Goal: Task Accomplishment & Management: Complete application form

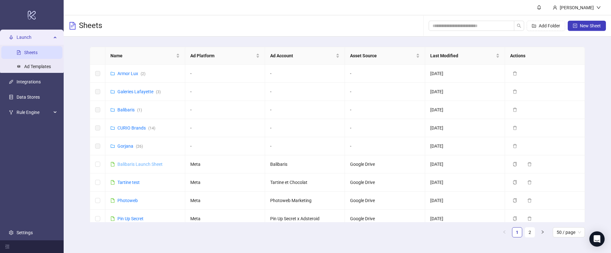
scroll to position [105, 0]
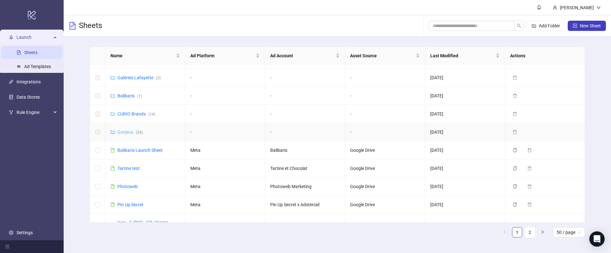
click at [123, 133] on link "Gorjana ( 26 )" at bounding box center [129, 132] width 25 height 5
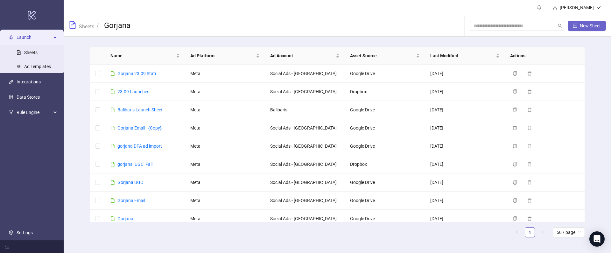
click at [590, 22] on button "New Sheet" at bounding box center [587, 26] width 38 height 10
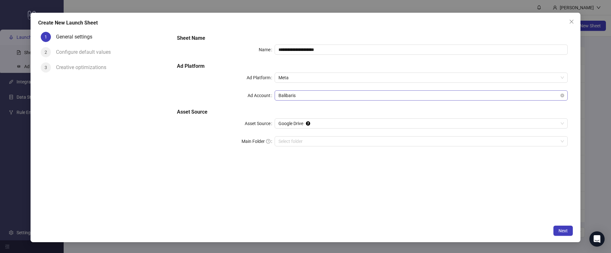
click at [292, 94] on span "Balibaris" at bounding box center [420, 96] width 285 height 10
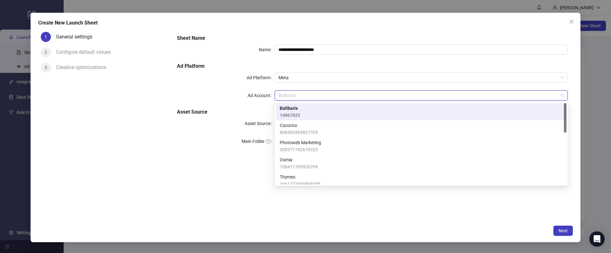
type input "*"
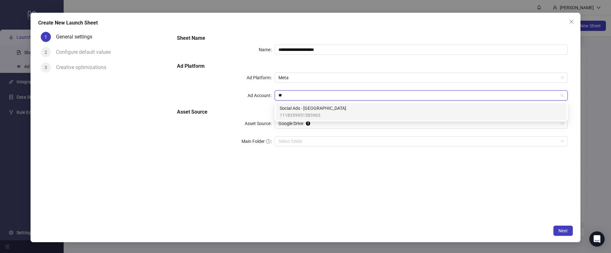
type input "***"
click at [306, 117] on span "1118359951583963" at bounding box center [313, 115] width 67 height 7
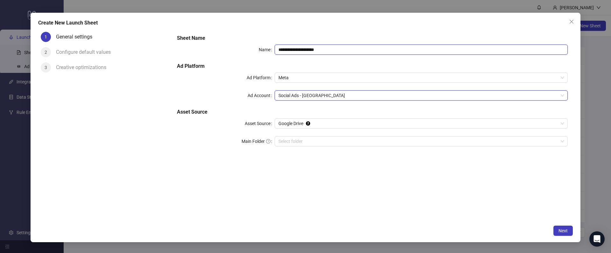
click at [285, 51] on input "**********" at bounding box center [421, 50] width 293 height 10
drag, startPoint x: 316, startPoint y: 49, endPoint x: 243, endPoint y: 49, distance: 72.9
click at [243, 49] on div "**********" at bounding box center [372, 50] width 391 height 10
type input "*****"
click at [308, 139] on input "Main Folder" at bounding box center [418, 142] width 280 height 10
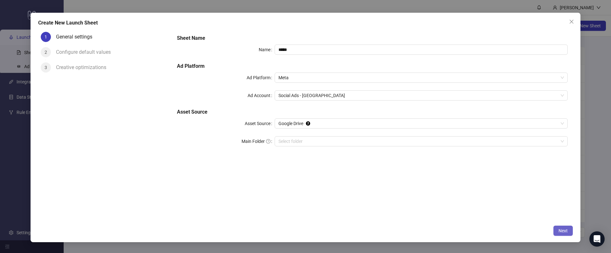
click at [560, 230] on span "Next" at bounding box center [563, 230] width 9 height 5
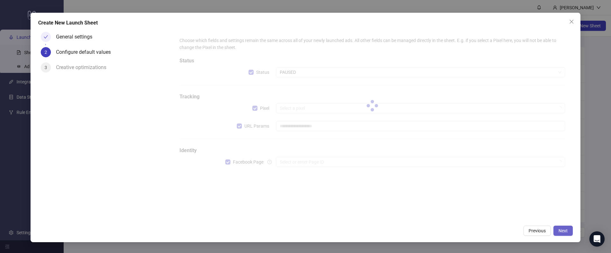
type input "**********"
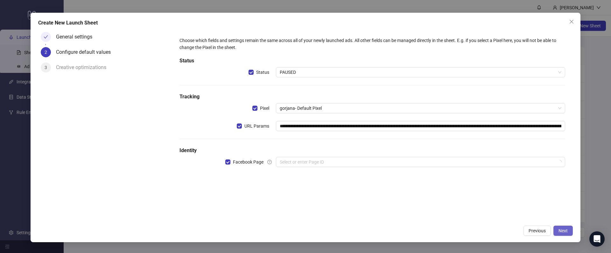
click at [560, 230] on span "Next" at bounding box center [563, 230] width 9 height 5
click at [352, 148] on h5 "Identity" at bounding box center [372, 151] width 386 height 8
click at [352, 159] on input "search" at bounding box center [418, 162] width 276 height 10
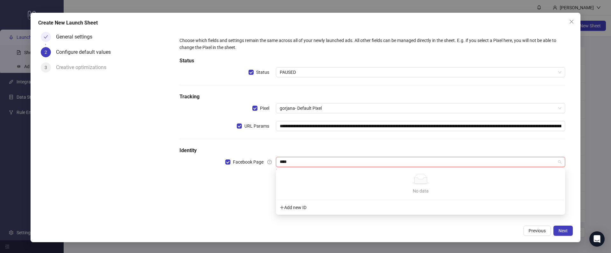
type input "***"
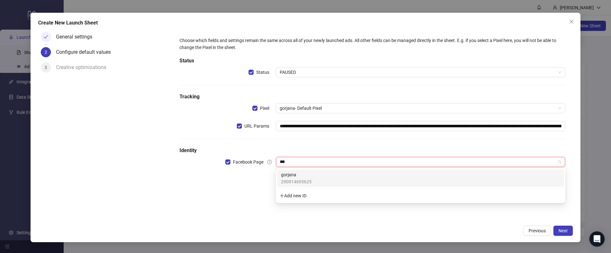
click at [318, 180] on div "gorjana 290914695625" at bounding box center [420, 178] width 279 height 14
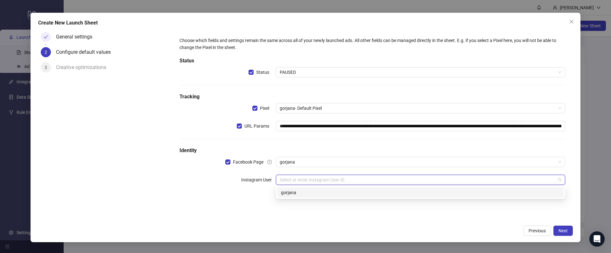
click at [396, 182] on input "search" at bounding box center [418, 180] width 276 height 10
click at [330, 192] on div "gorjana" at bounding box center [420, 192] width 279 height 7
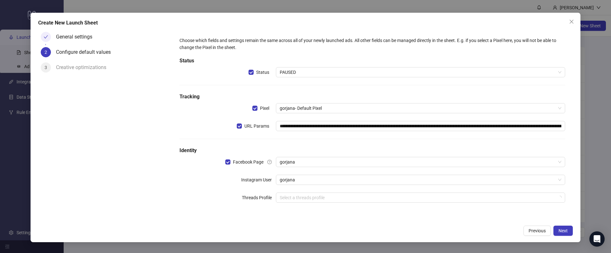
click at [318, 188] on div "**********" at bounding box center [372, 123] width 391 height 179
click at [317, 199] on input "search" at bounding box center [418, 198] width 276 height 10
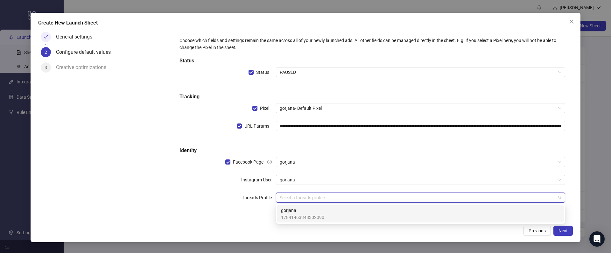
click at [308, 211] on span "gorjana" at bounding box center [302, 210] width 43 height 7
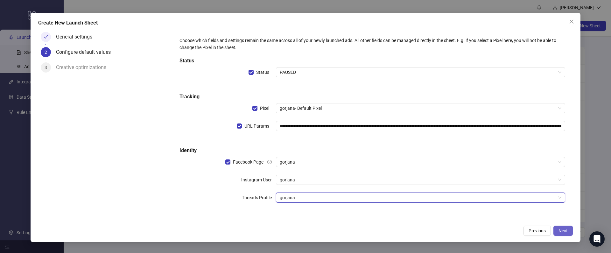
click at [558, 229] on button "Next" at bounding box center [562, 231] width 19 height 10
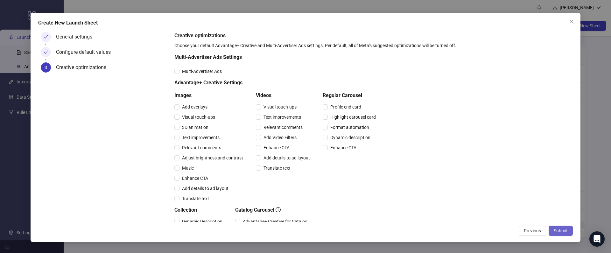
click at [552, 232] on button "Submit" at bounding box center [561, 231] width 24 height 10
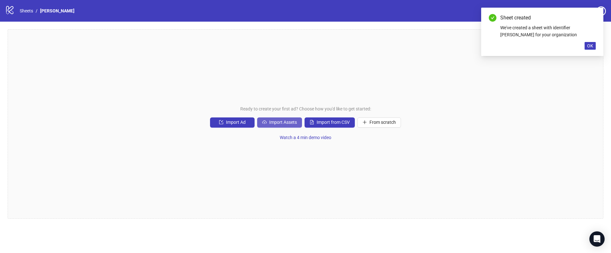
click at [275, 122] on span "Import Assets" at bounding box center [283, 122] width 28 height 5
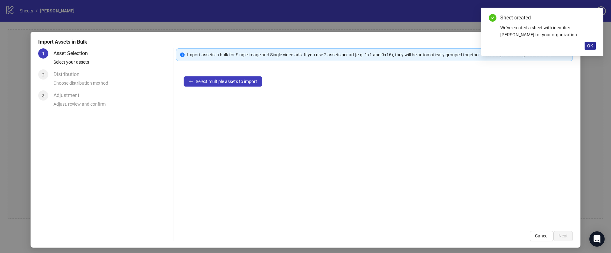
click at [586, 46] on button "OK" at bounding box center [590, 46] width 11 height 8
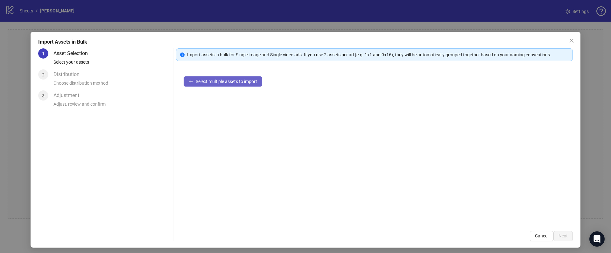
click at [211, 79] on span "Select multiple assets to import" at bounding box center [226, 81] width 61 height 5
click at [574, 40] on span "Close" at bounding box center [571, 40] width 10 height 5
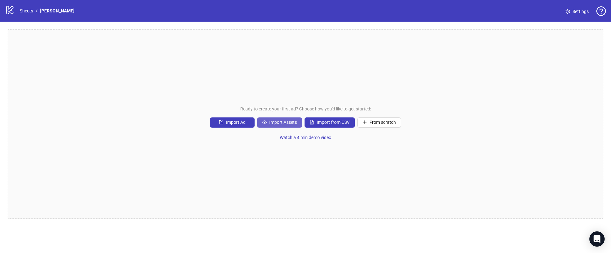
click at [273, 123] on span "Import Assets" at bounding box center [283, 122] width 28 height 5
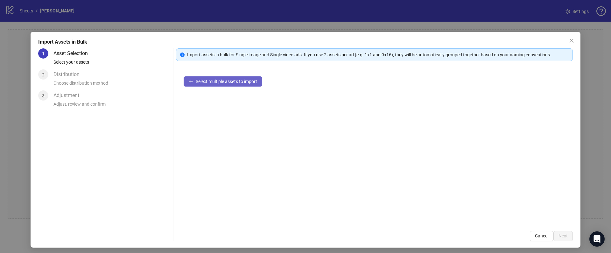
click at [208, 81] on span "Select multiple assets to import" at bounding box center [226, 81] width 61 height 5
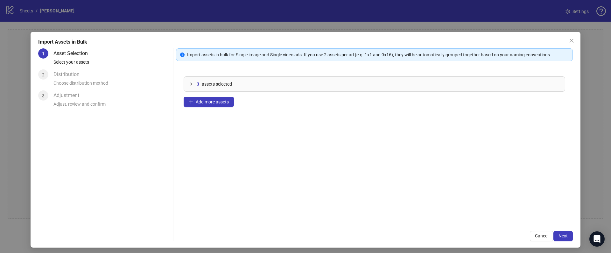
click at [192, 86] on div at bounding box center [193, 84] width 8 height 7
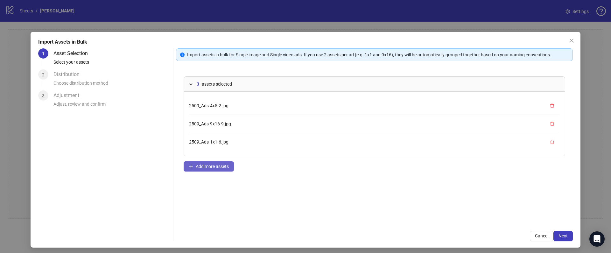
click at [197, 161] on button "Add more assets" at bounding box center [209, 166] width 50 height 10
click at [557, 236] on button "Next" at bounding box center [562, 236] width 19 height 10
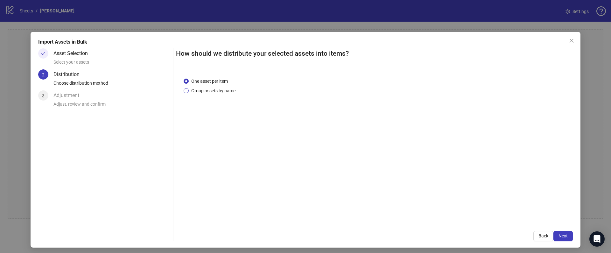
click at [193, 91] on span "Group assets by name" at bounding box center [213, 90] width 49 height 7
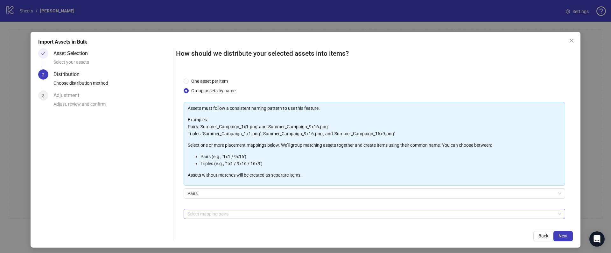
click at [201, 216] on div at bounding box center [371, 213] width 372 height 9
click at [174, 211] on div "Asset Selection Select your assets 2 Distribution Choose distribution method 3 …" at bounding box center [305, 144] width 535 height 193
click at [196, 216] on div at bounding box center [371, 213] width 372 height 9
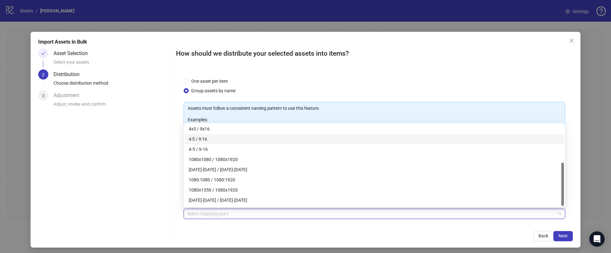
scroll to position [71, 0]
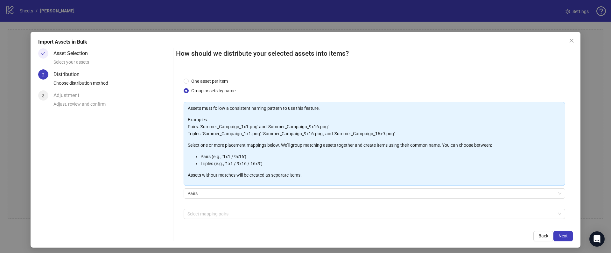
click at [179, 192] on div "One asset per item Group assets by name Assets must follow a consistent naming …" at bounding box center [374, 146] width 397 height 153
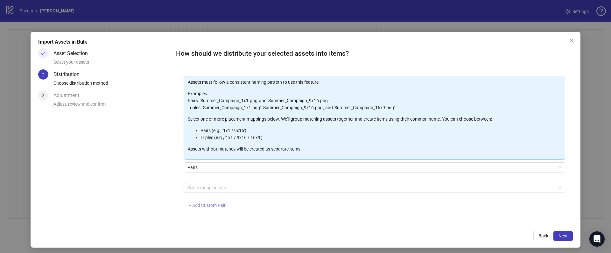
click at [202, 203] on span "+ Add Custom Pair" at bounding box center [207, 205] width 37 height 5
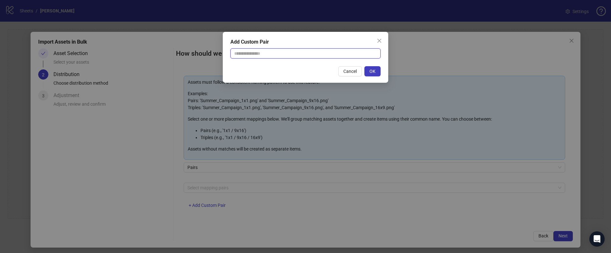
click at [263, 53] on input "text" at bounding box center [305, 53] width 150 height 10
click at [201, 193] on div "Add Custom Pair Cancel OK" at bounding box center [305, 126] width 611 height 253
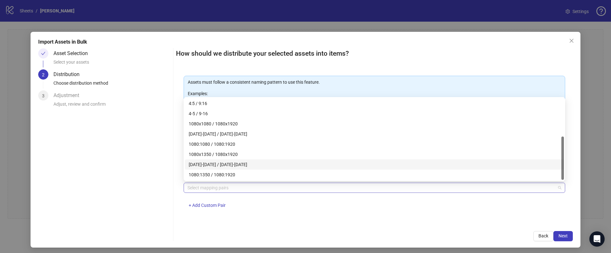
click at [202, 191] on div at bounding box center [371, 187] width 372 height 9
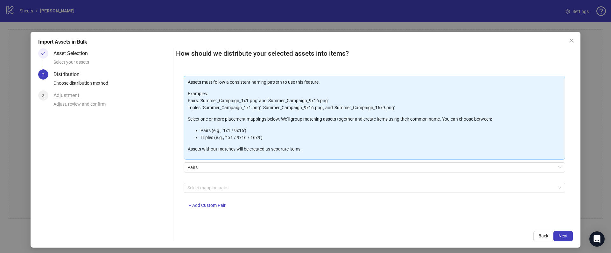
click at [232, 200] on div "Select mapping pairs + Add Custom Pair" at bounding box center [375, 199] width 382 height 33
click at [193, 200] on button "+ Add Custom Pair" at bounding box center [207, 205] width 47 height 10
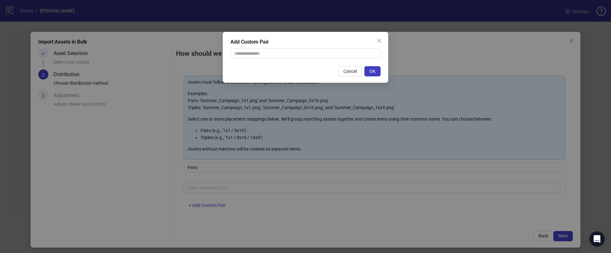
click at [197, 203] on div "Add Custom Pair Cancel OK" at bounding box center [305, 126] width 611 height 253
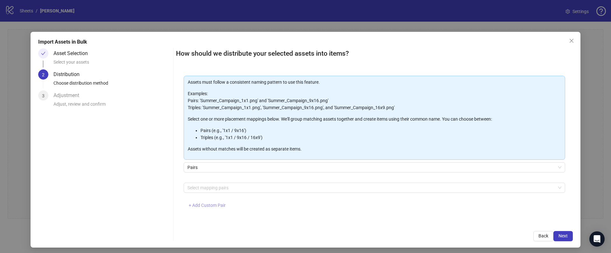
click at [204, 204] on span "+ Add Custom Pair" at bounding box center [207, 205] width 37 height 5
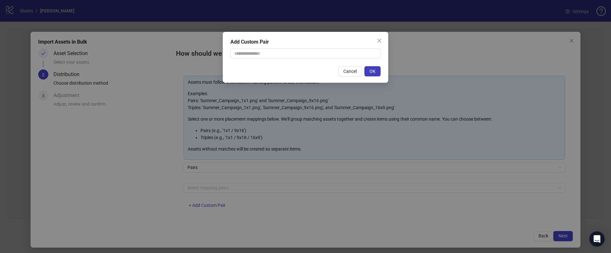
click at [247, 122] on div "Add Custom Pair Cancel OK" at bounding box center [305, 126] width 611 height 253
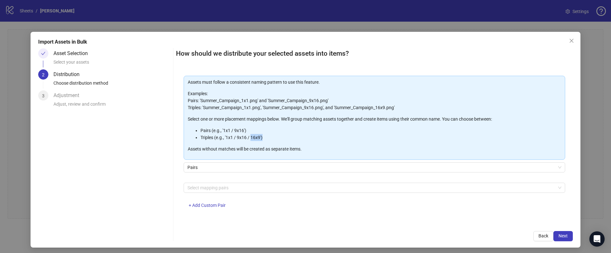
drag, startPoint x: 251, startPoint y: 136, endPoint x: 301, endPoint y: 136, distance: 49.3
click at [298, 136] on li "Triples (e.g., '1x1 / 9x16 / 16x9')" at bounding box center [380, 137] width 361 height 7
click at [186, 142] on div "Assets must follow a consistent naming pattern to use this feature. Examples: P…" at bounding box center [375, 118] width 382 height 84
click at [571, 43] on icon "close" at bounding box center [571, 40] width 5 height 5
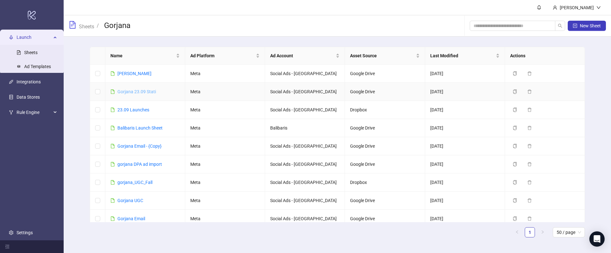
click at [126, 89] on link "Gorjana 23.09 Stati" at bounding box center [136, 91] width 39 height 5
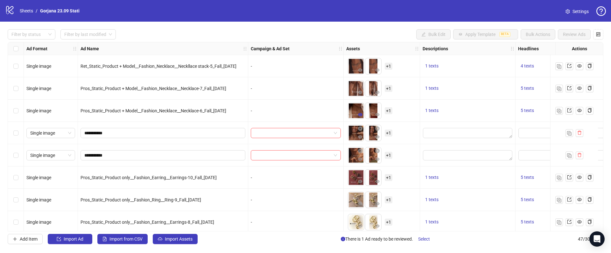
click at [359, 113] on icon "eye" at bounding box center [360, 114] width 4 height 4
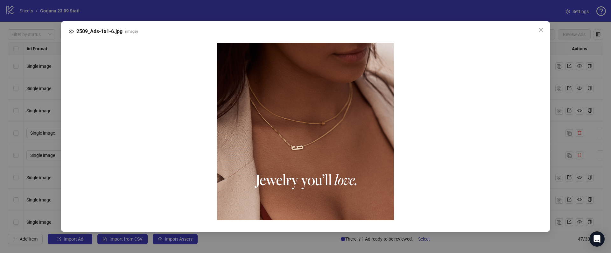
click at [298, 65] on div "2509_Ads-1x1-6.jpg ( image )" at bounding box center [305, 126] width 611 height 253
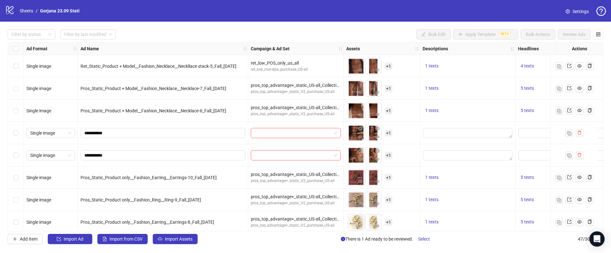
click at [388, 111] on span "+ 1" at bounding box center [389, 110] width 8 height 7
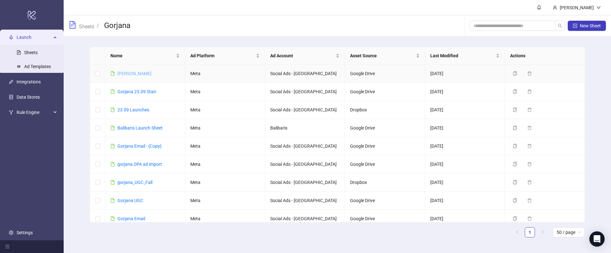
click at [122, 72] on link "[PERSON_NAME]" at bounding box center [134, 73] width 34 height 5
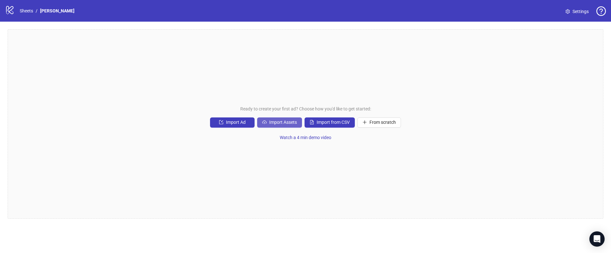
click at [278, 123] on span "Import Assets" at bounding box center [283, 122] width 28 height 5
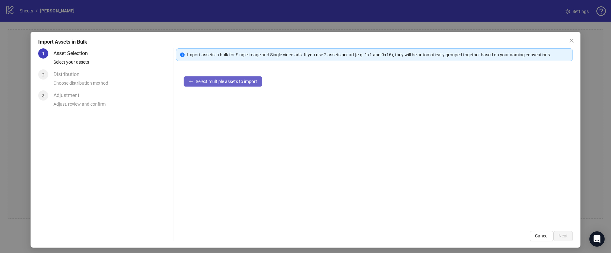
click at [220, 80] on span "Select multiple assets to import" at bounding box center [226, 81] width 61 height 5
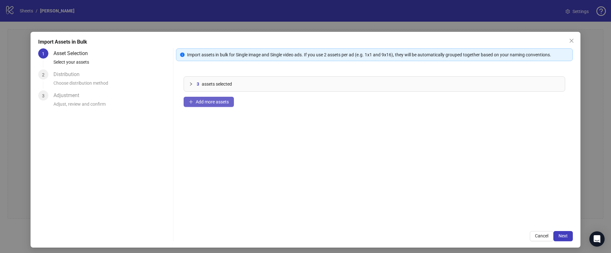
click at [200, 103] on span "Add more assets" at bounding box center [212, 101] width 33 height 5
click at [563, 236] on span "Next" at bounding box center [563, 235] width 9 height 5
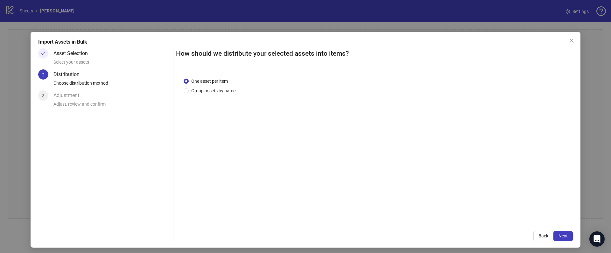
scroll to position [2, 0]
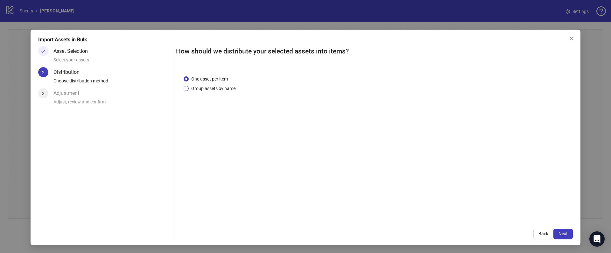
click at [192, 88] on span "Group assets by name" at bounding box center [213, 88] width 49 height 7
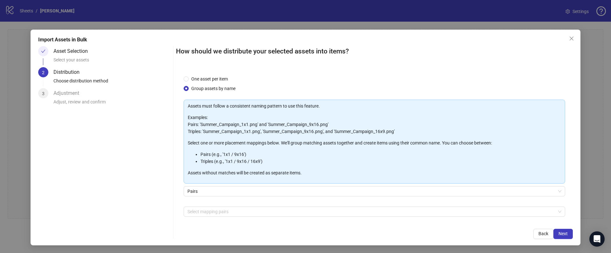
scroll to position [26, 0]
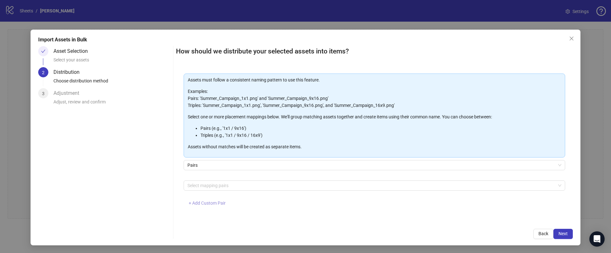
click at [205, 207] on button "+ Add Custom Pair" at bounding box center [207, 203] width 47 height 10
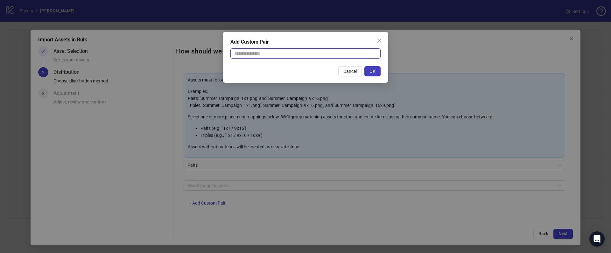
click at [269, 53] on input "text" at bounding box center [305, 53] width 150 height 10
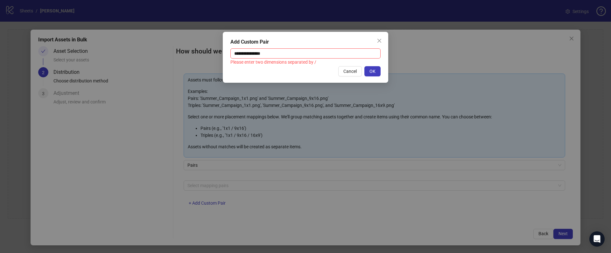
click at [283, 75] on div "Cancel OK" at bounding box center [305, 71] width 150 height 10
click at [374, 71] on span "OK" at bounding box center [372, 71] width 6 height 5
click at [264, 53] on input "**********" at bounding box center [305, 53] width 150 height 10
click at [272, 53] on input "**********" at bounding box center [305, 53] width 150 height 10
click at [248, 58] on input "**********" at bounding box center [305, 53] width 150 height 10
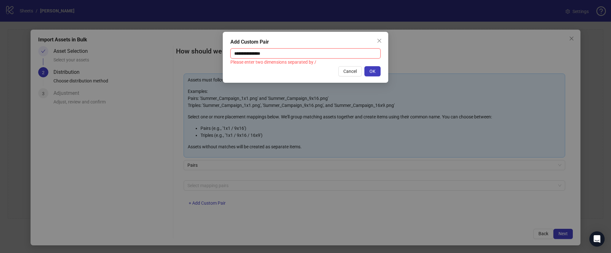
click at [245, 54] on input "**********" at bounding box center [305, 53] width 150 height 10
click at [370, 73] on span "OK" at bounding box center [372, 71] width 6 height 5
drag, startPoint x: 279, startPoint y: 57, endPoint x: 228, endPoint y: 56, distance: 51.6
click at [228, 56] on div "**********" at bounding box center [305, 57] width 165 height 51
click at [245, 54] on input "**********" at bounding box center [305, 53] width 150 height 10
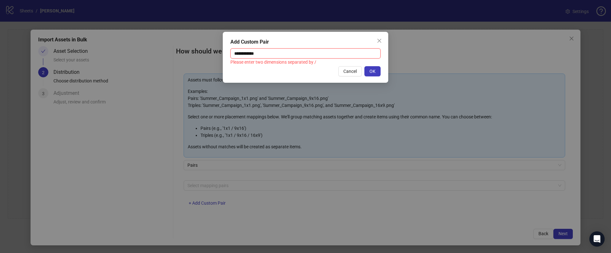
click at [241, 53] on input "**********" at bounding box center [305, 53] width 150 height 10
drag, startPoint x: 252, startPoint y: 53, endPoint x: 252, endPoint y: 59, distance: 6.0
click at [252, 53] on input "**********" at bounding box center [305, 53] width 150 height 10
click at [261, 55] on input "*********" at bounding box center [305, 53] width 150 height 10
paste input "**********"
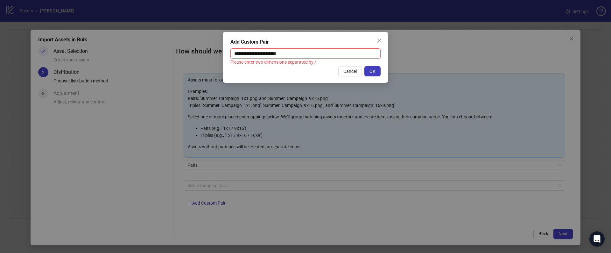
click at [259, 53] on input "**********" at bounding box center [305, 53] width 150 height 10
drag, startPoint x: 258, startPoint y: 53, endPoint x: 280, endPoint y: 53, distance: 21.6
click at [280, 53] on input "**********" at bounding box center [305, 53] width 150 height 10
type input "**********"
click at [380, 41] on icon "close" at bounding box center [379, 40] width 5 height 5
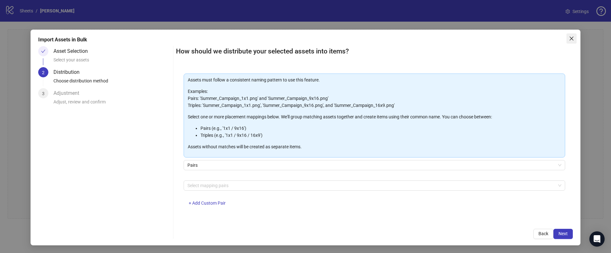
click at [573, 38] on icon "close" at bounding box center [571, 38] width 5 height 5
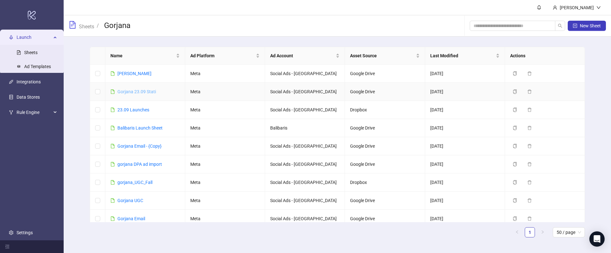
click at [127, 90] on link "Gorjana 23.09 Stati" at bounding box center [136, 91] width 39 height 5
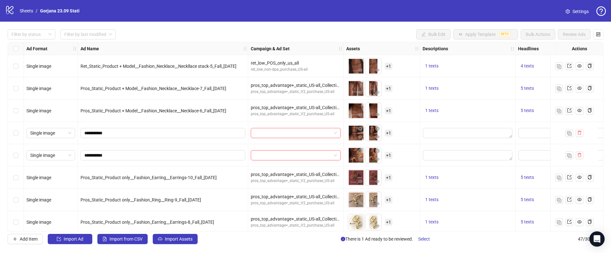
click at [388, 112] on span "+ 1" at bounding box center [389, 110] width 8 height 7
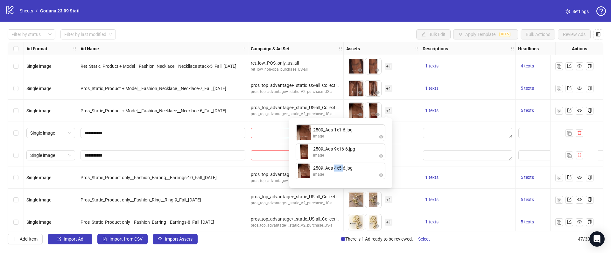
drag, startPoint x: 334, startPoint y: 170, endPoint x: 342, endPoint y: 170, distance: 8.6
click at [342, 170] on span "2509_Ads-4x5-6.jpg" at bounding box center [332, 168] width 39 height 7
drag, startPoint x: 333, startPoint y: 128, endPoint x: 348, endPoint y: 128, distance: 15.0
click at [348, 128] on span "2509_Ads-1x1-6.jpg" at bounding box center [332, 129] width 39 height 7
drag, startPoint x: 331, startPoint y: 151, endPoint x: 360, endPoint y: 168, distance: 34.2
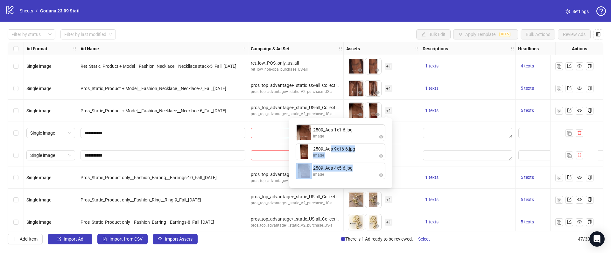
click at [360, 168] on ul "2509_Ads-1x1-6.jpg image 2509_Ads-9x16-6.jpg image 2509_Ads-4x5-6.jpg image" at bounding box center [341, 152] width 90 height 57
click at [423, 155] on textarea "Edit values" at bounding box center [467, 155] width 89 height 10
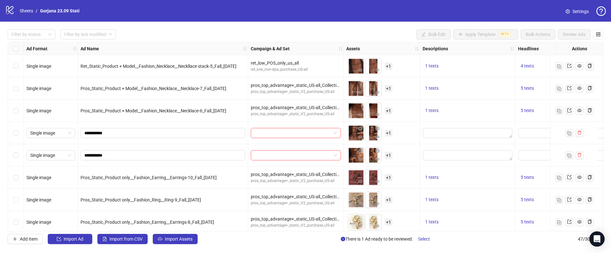
click at [394, 163] on div "To pick up a draggable item, press the space bar. While dragging, use the arrow…" at bounding box center [381, 155] width 71 height 20
click at [350, 59] on img at bounding box center [356, 66] width 16 height 16
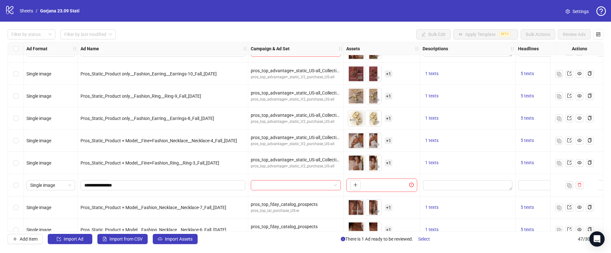
scroll to position [101, 0]
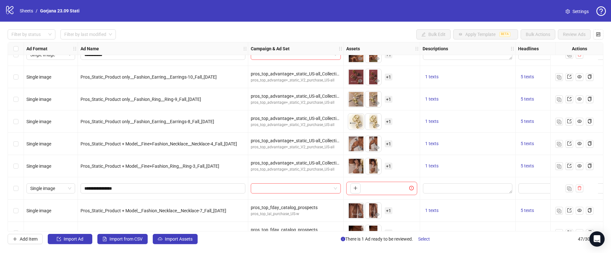
click at [12, 122] on div "Select row 8" at bounding box center [16, 121] width 16 height 22
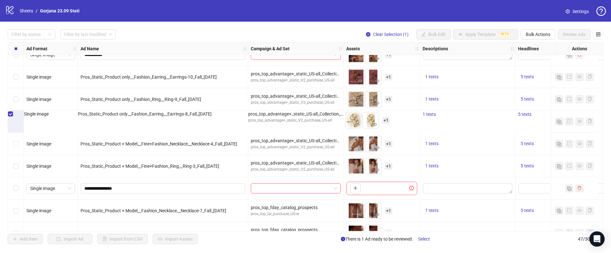
drag, startPoint x: 18, startPoint y: 146, endPoint x: 14, endPoint y: 172, distance: 25.8
click at [14, 169] on label "Select row 10" at bounding box center [15, 166] width 5 height 7
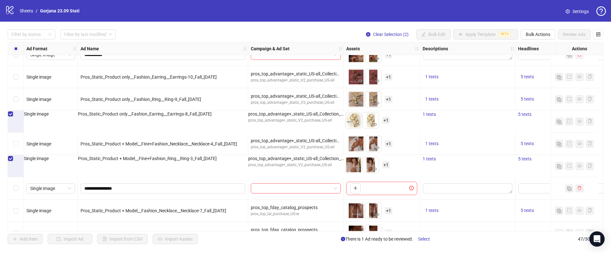
click at [21, 146] on div "Select row 9" at bounding box center [16, 144] width 16 height 22
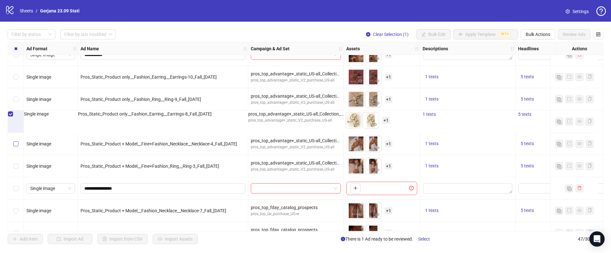
click at [17, 140] on label "Select row 9" at bounding box center [15, 143] width 5 height 7
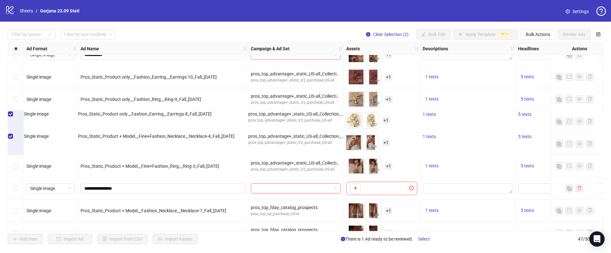
click at [11, 100] on div "Select row 7" at bounding box center [16, 99] width 16 height 22
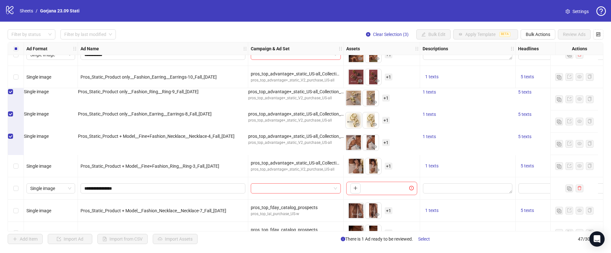
click at [15, 160] on div "Select row 10" at bounding box center [16, 166] width 16 height 22
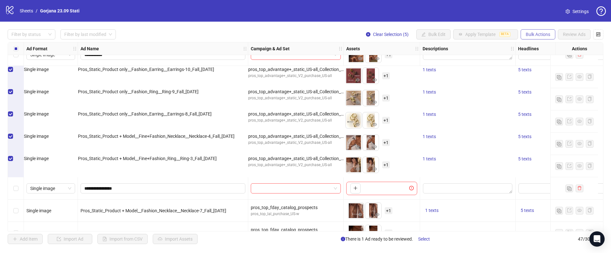
click at [542, 33] on span "Bulk Actions" at bounding box center [538, 34] width 25 height 5
click at [546, 67] on span "Duplicate with assets" at bounding box center [547, 67] width 44 height 7
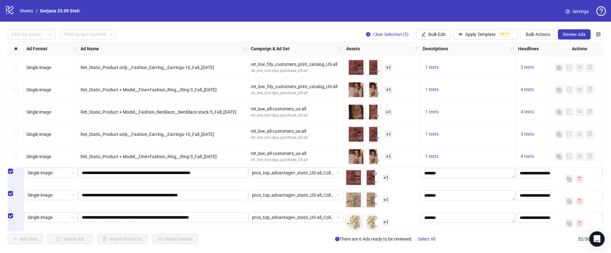
scroll to position [985, 0]
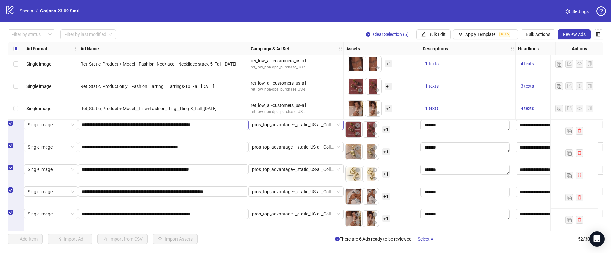
click at [275, 129] on span "pros_top_advantage+_static_US-all_Collection_Fall" at bounding box center [296, 125] width 88 height 10
click at [440, 33] on span "Bulk Edit" at bounding box center [436, 34] width 17 height 5
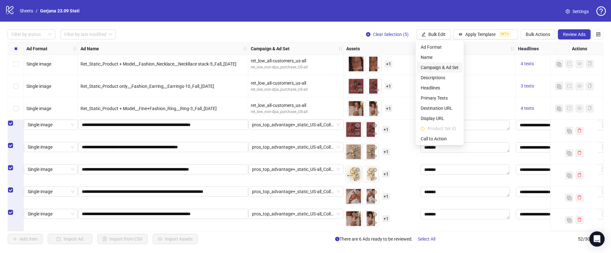
click at [430, 66] on span "Campaign & Ad Set" at bounding box center [440, 67] width 38 height 7
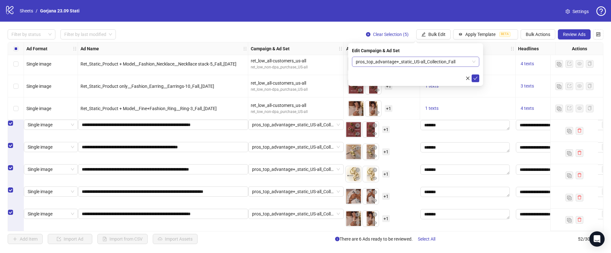
click at [396, 59] on span "pros_top_advantage+_static_US-all_Collection_Fall" at bounding box center [416, 62] width 120 height 10
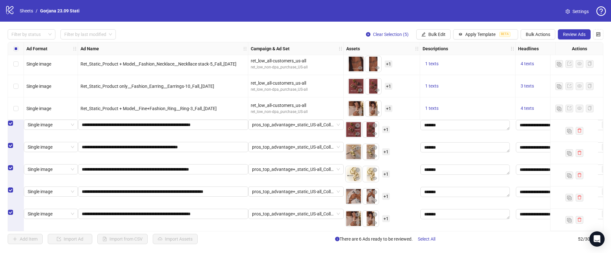
click at [338, 22] on div "Filter by status Filter by last modified Clear Selection (5) Bulk Edit Apply Te…" at bounding box center [305, 137] width 611 height 230
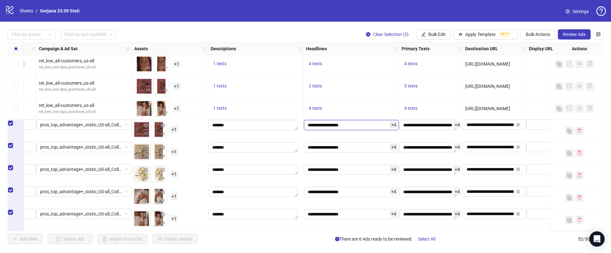
click at [352, 127] on input "**********" at bounding box center [351, 125] width 95 height 10
click at [302, 123] on div "*******" at bounding box center [255, 131] width 95 height 22
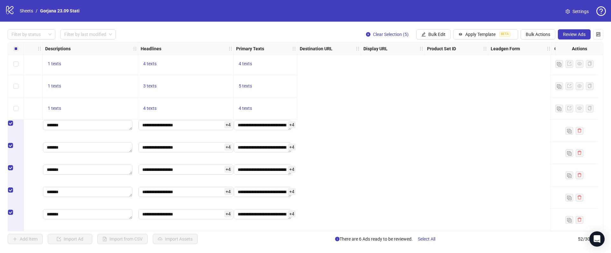
scroll to position [985, 0]
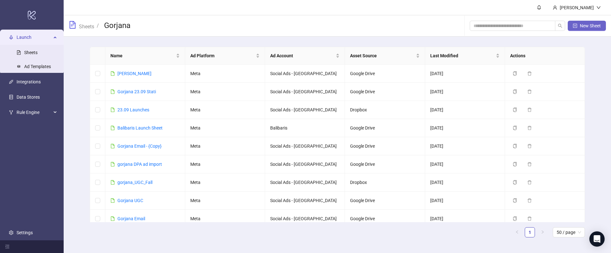
click at [594, 23] on span "New Sheet" at bounding box center [590, 25] width 21 height 5
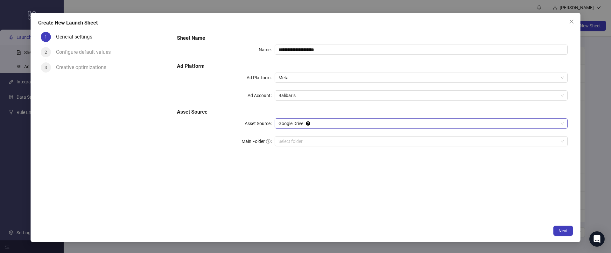
click at [297, 122] on span "Google Drive" at bounding box center [420, 124] width 285 height 10
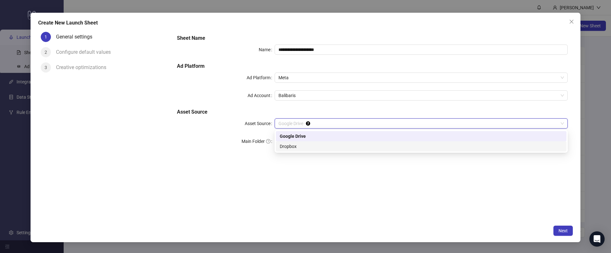
click at [296, 180] on div "**********" at bounding box center [372, 125] width 401 height 193
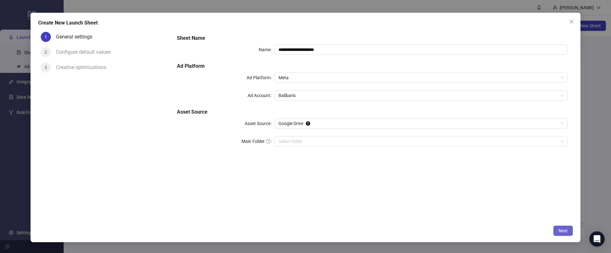
click at [556, 227] on button "Next" at bounding box center [562, 231] width 19 height 10
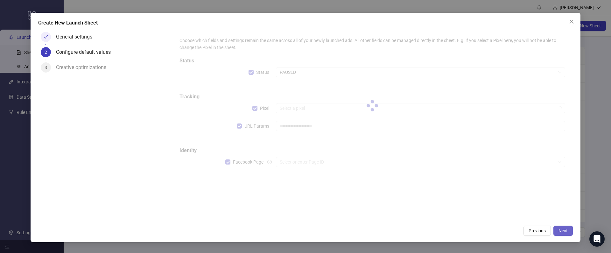
click at [557, 228] on button "Next" at bounding box center [562, 231] width 19 height 10
type input "**********"
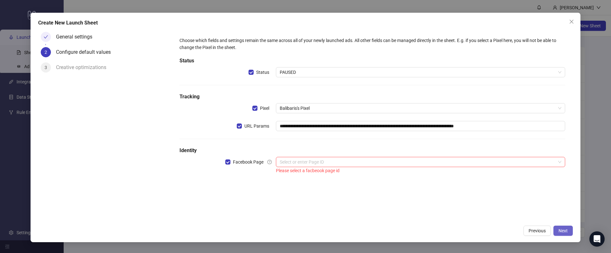
click at [557, 229] on button "Next" at bounding box center [562, 231] width 19 height 10
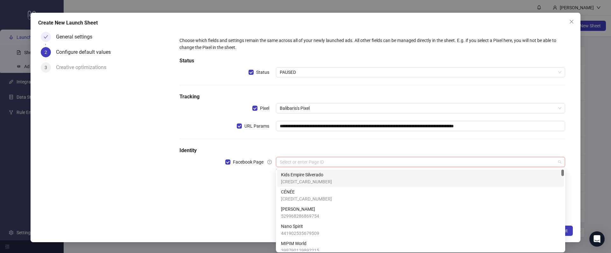
click at [277, 164] on div "Select or enter Page ID" at bounding box center [420, 162] width 289 height 10
click at [289, 186] on div "Kids Empire Silverado [CREDIT_CARD_NUMBER]" at bounding box center [420, 178] width 287 height 17
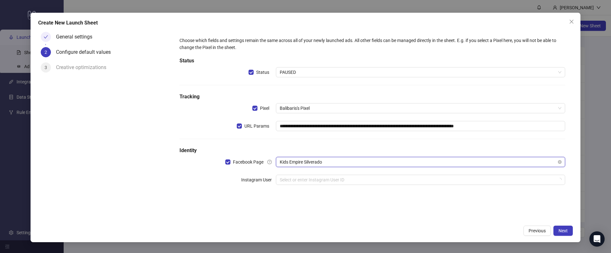
click at [442, 164] on span "Kids Empire Silverado" at bounding box center [421, 162] width 282 height 10
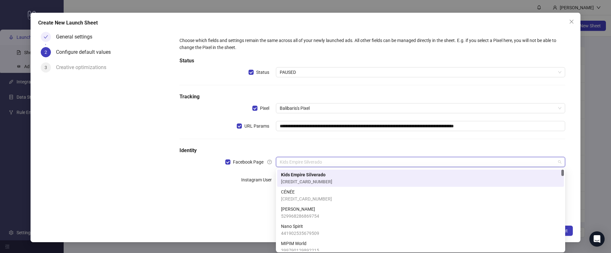
click at [438, 173] on div "Kids Empire Silverado [CREDIT_CARD_NUMBER]" at bounding box center [420, 178] width 279 height 14
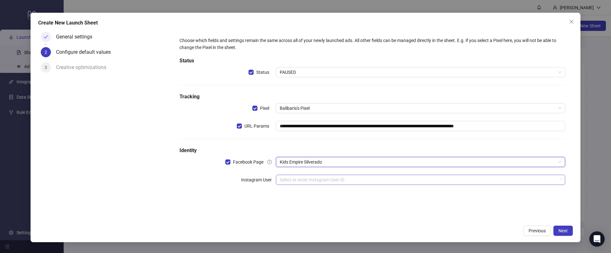
click at [406, 183] on input "search" at bounding box center [418, 180] width 276 height 10
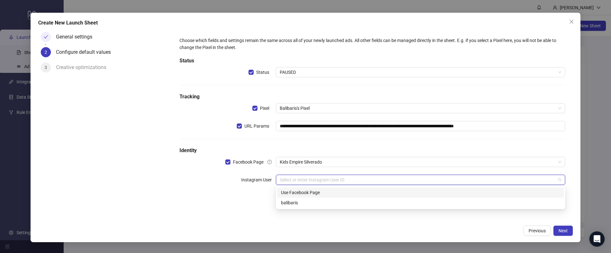
click at [339, 194] on div "Use Facebook Page" at bounding box center [420, 192] width 279 height 7
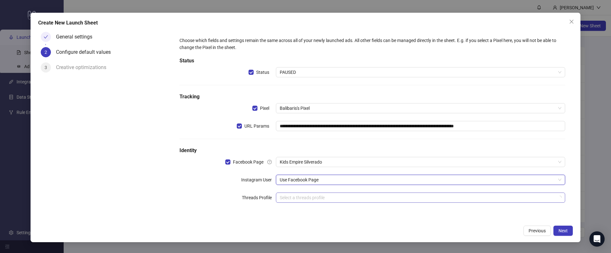
click at [327, 198] on input "search" at bounding box center [418, 198] width 276 height 10
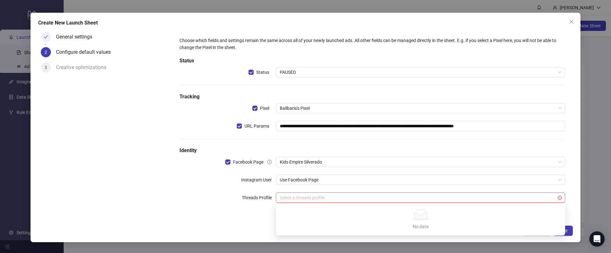
click at [327, 210] on div "No data" at bounding box center [421, 214] width 274 height 11
click at [317, 177] on span "Use Facebook Page" at bounding box center [421, 180] width 282 height 10
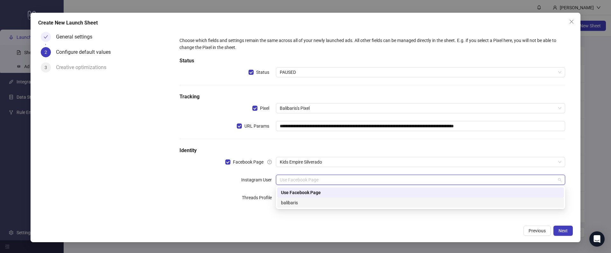
click at [316, 202] on div "balibaris" at bounding box center [420, 202] width 279 height 7
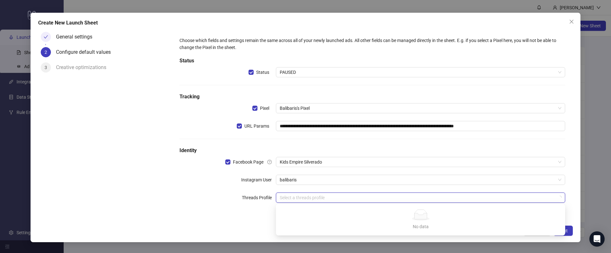
click at [312, 196] on input "search" at bounding box center [418, 198] width 276 height 10
click at [295, 196] on input "search" at bounding box center [418, 198] width 276 height 10
click at [567, 225] on div "**********" at bounding box center [306, 128] width 550 height 230
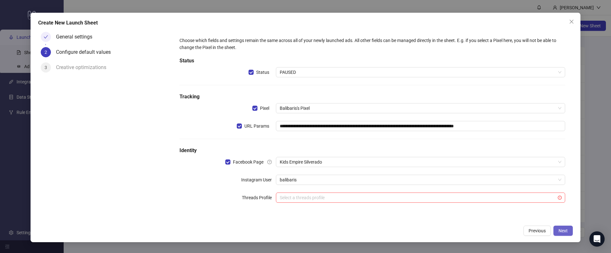
click at [567, 230] on span "Next" at bounding box center [563, 230] width 9 height 5
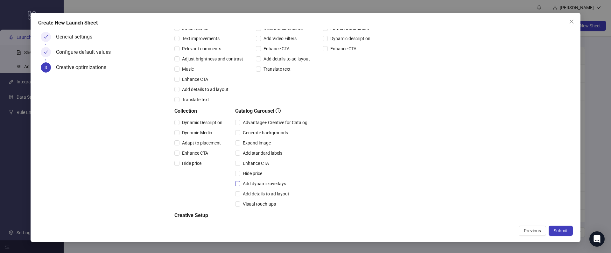
scroll to position [69, 0]
